Goal: Information Seeking & Learning: Learn about a topic

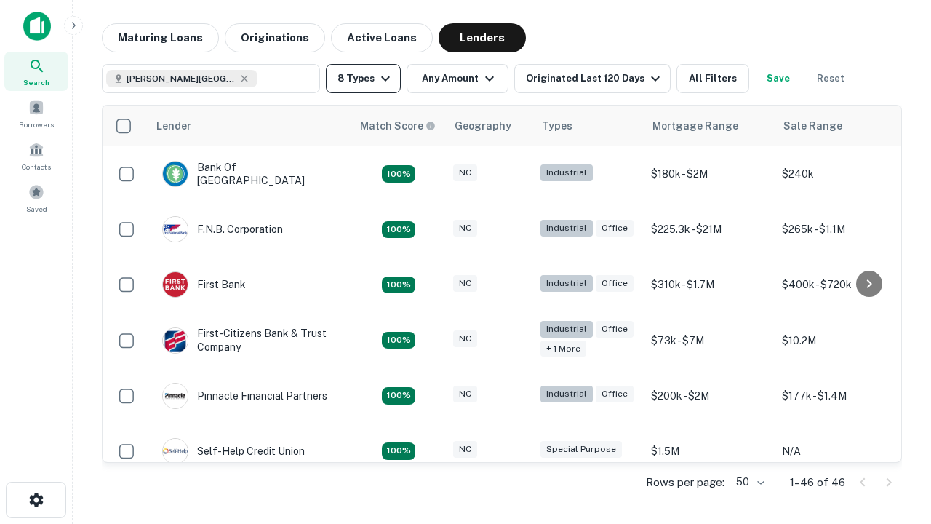
click at [363, 79] on button "8 Types" at bounding box center [363, 78] width 75 height 29
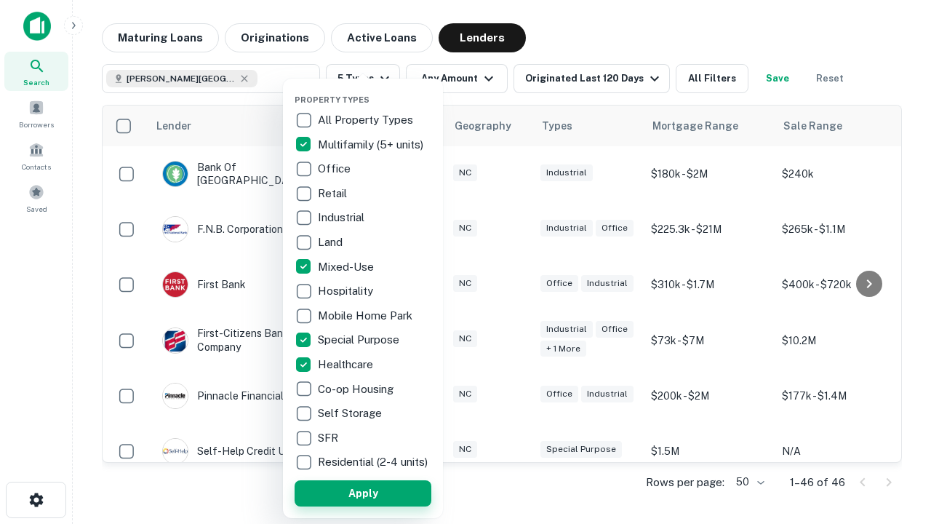
click at [363, 493] on button "Apply" at bounding box center [363, 493] width 137 height 26
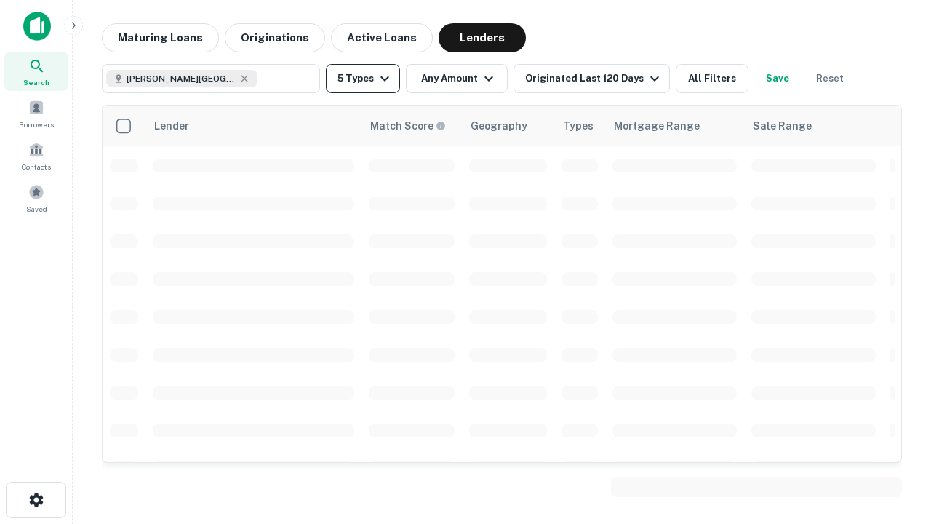
click at [363, 79] on button "5 Types" at bounding box center [363, 78] width 74 height 29
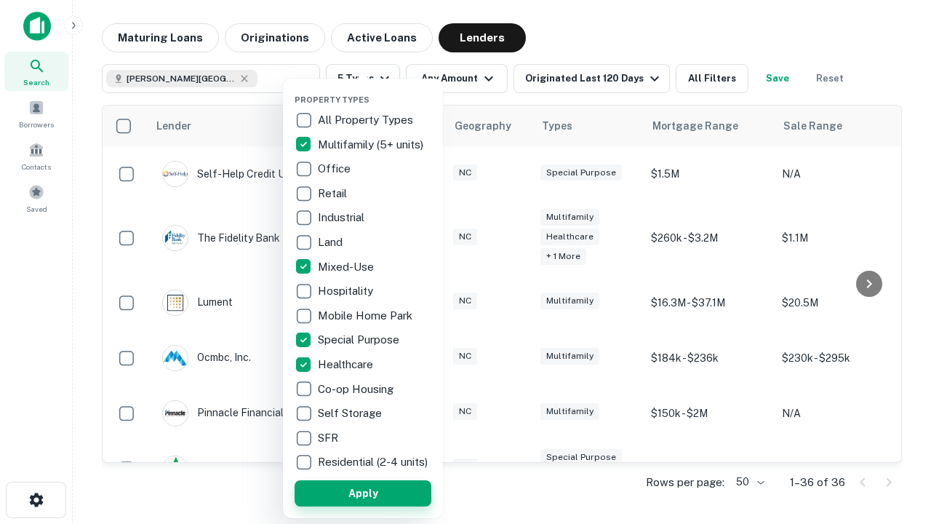
click at [389, 493] on button "Apply" at bounding box center [363, 493] width 137 height 26
